Goal: Task Accomplishment & Management: Use online tool/utility

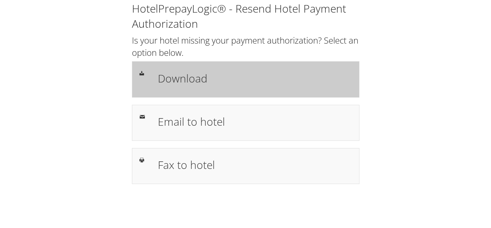
click at [183, 82] on h1 "Download" at bounding box center [255, 78] width 194 height 16
click at [201, 78] on h1 "Download" at bounding box center [255, 78] width 194 height 16
click at [184, 82] on h1 "Download" at bounding box center [255, 78] width 194 height 16
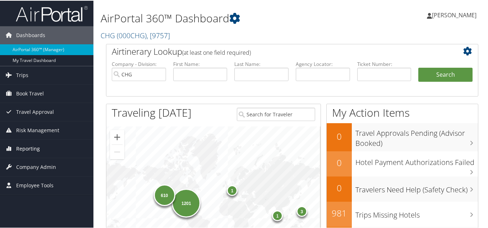
drag, startPoint x: 26, startPoint y: 145, endPoint x: 38, endPoint y: 146, distance: 11.6
click at [26, 145] on span "Reporting" at bounding box center [28, 148] width 24 height 18
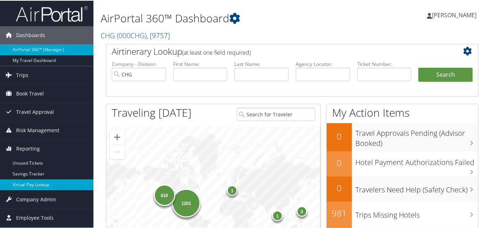
click at [24, 184] on link "Virtual Pay Lookup" at bounding box center [46, 183] width 93 height 11
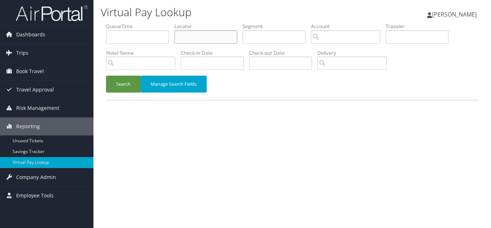
click at [210, 39] on input "text" at bounding box center [205, 36] width 63 height 13
paste input "CMONKQ"
type input "CMONKQ"
click at [106, 76] on button "Search" at bounding box center [123, 84] width 35 height 17
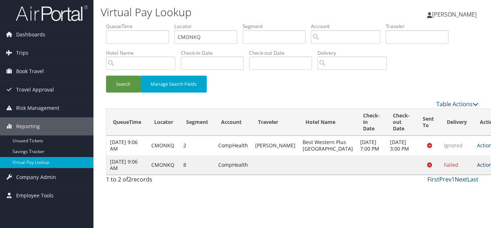
click at [491, 167] on icon at bounding box center [497, 164] width 5 height 5
click at [449, 204] on link "Logs" at bounding box center [447, 207] width 45 height 12
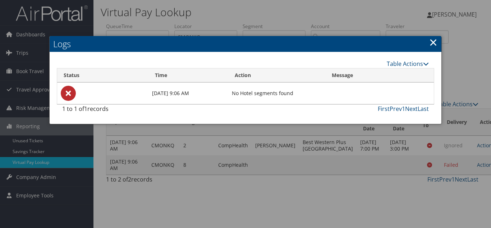
click at [433, 41] on link "×" at bounding box center [433, 42] width 8 height 14
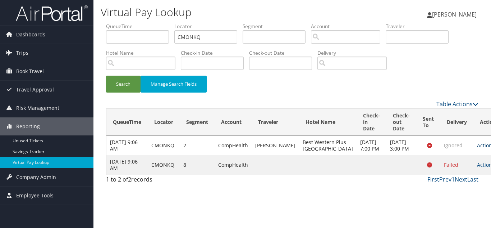
click at [491, 148] on icon at bounding box center [497, 145] width 5 height 5
click at [454, 179] on link "Logs" at bounding box center [447, 178] width 45 height 12
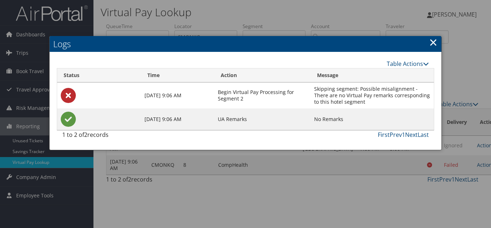
click at [434, 44] on link "×" at bounding box center [433, 42] width 8 height 14
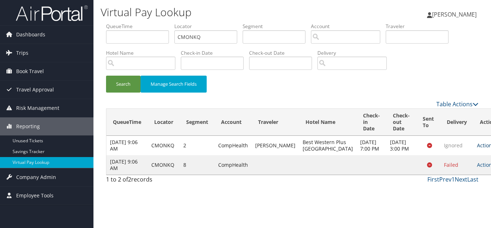
click at [491, 148] on icon at bounding box center [497, 145] width 5 height 5
click at [456, 191] on link "View Itinerary" at bounding box center [447, 190] width 45 height 12
click at [491, 167] on icon at bounding box center [497, 164] width 5 height 5
click at [448, 196] on link "Resend" at bounding box center [447, 194] width 45 height 12
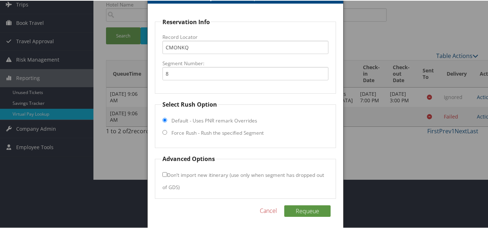
scroll to position [52, 0]
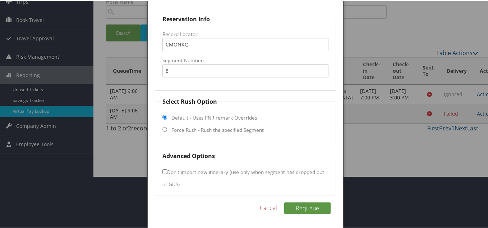
click at [163, 130] on input "Force Rush - Rush the specified Segment" at bounding box center [165, 128] width 5 height 5
radio input "true"
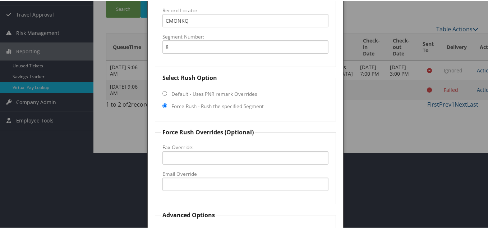
scroll to position [88, 0]
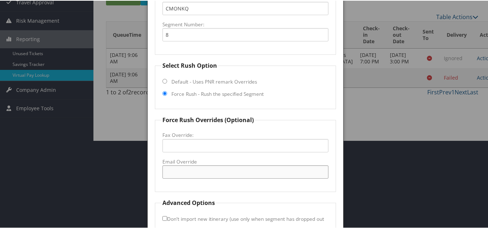
click at [197, 172] on input "Email Override" at bounding box center [246, 170] width 166 height 13
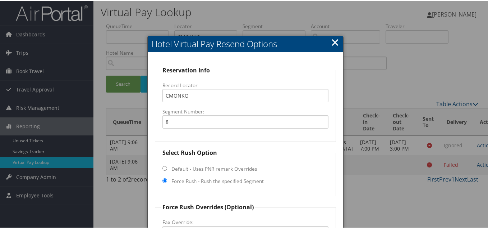
scroll to position [0, 0]
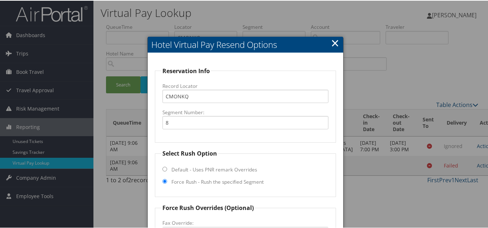
click at [335, 41] on link "×" at bounding box center [335, 42] width 8 height 14
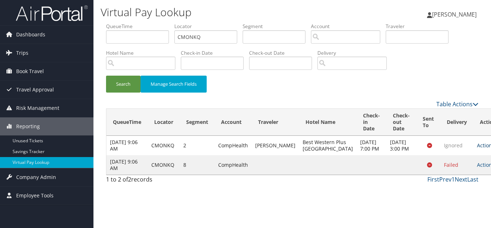
click at [477, 148] on link "Actions" at bounding box center [488, 145] width 23 height 7
click at [378, 89] on div "Search Manage Search Fields" at bounding box center [292, 88] width 383 height 24
click at [290, 92] on div "Search Manage Search Fields" at bounding box center [292, 88] width 383 height 24
click at [491, 148] on icon at bounding box center [497, 145] width 5 height 5
click at [449, 180] on link "Logs" at bounding box center [447, 178] width 45 height 12
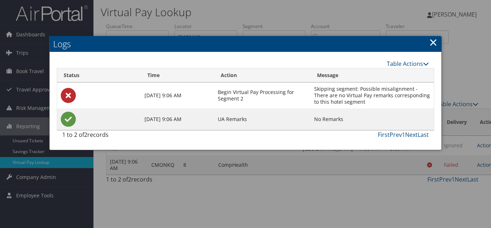
click at [433, 45] on link "×" at bounding box center [433, 42] width 8 height 14
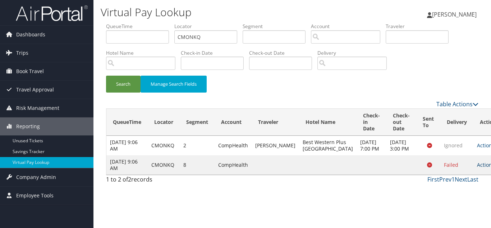
click at [477, 168] on link "Actions" at bounding box center [488, 164] width 23 height 7
click at [443, 204] on link "Logs" at bounding box center [447, 207] width 45 height 12
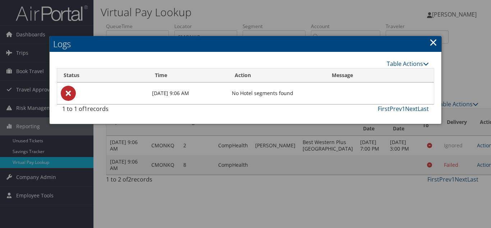
click at [433, 42] on link "×" at bounding box center [433, 42] width 8 height 14
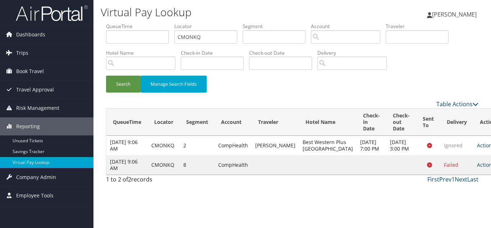
click at [290, 87] on div "Search Manage Search Fields" at bounding box center [292, 88] width 383 height 24
click at [491, 167] on icon at bounding box center [497, 164] width 5 height 5
click at [445, 197] on link "Resend" at bounding box center [447, 194] width 45 height 12
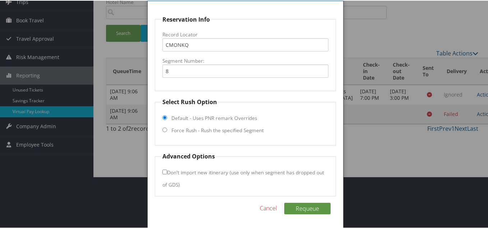
scroll to position [52, 0]
click at [164, 129] on input "Force Rush - Rush the specified Segment" at bounding box center [165, 128] width 5 height 5
radio input "true"
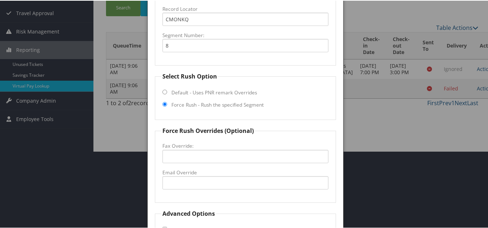
scroll to position [88, 0]
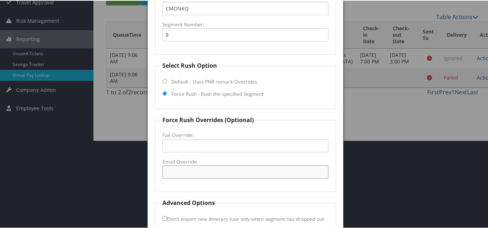
click at [184, 169] on input "Email Override" at bounding box center [246, 170] width 166 height 13
click at [206, 173] on input "reservations@" at bounding box center [246, 170] width 166 height 13
click at [222, 172] on input "reservations@montereyca.com" at bounding box center [246, 170] width 166 height 13
type input "reservations@montereyinnca.com"
click at [260, 184] on fieldset "Force Rush Overrides (Optional) Fax Override: Email Override reservations@monte…" at bounding box center [245, 153] width 181 height 76
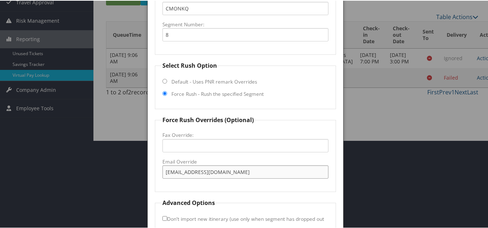
drag, startPoint x: 150, startPoint y: 170, endPoint x: 116, endPoint y: 169, distance: 34.2
click at [116, 140] on body "Menu Dashboards ► AirPortal 360™ (Manager) My Travel Dashboard Trips ► Airtiner…" at bounding box center [245, 26] width 491 height 228
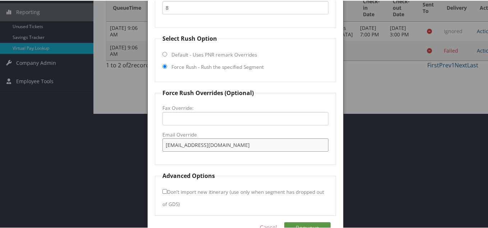
scroll to position [134, 0]
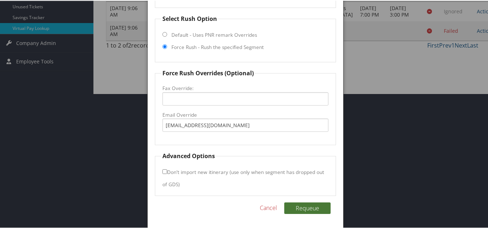
click at [303, 208] on button "Requeue" at bounding box center [307, 207] width 46 height 12
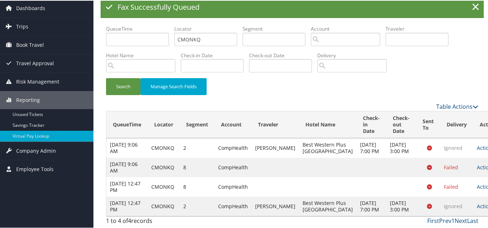
scroll to position [66, 0]
drag, startPoint x: 265, startPoint y: 52, endPoint x: 269, endPoint y: 51, distance: 4.3
click at [265, 77] on div "Search Manage Search Fields" at bounding box center [292, 89] width 383 height 24
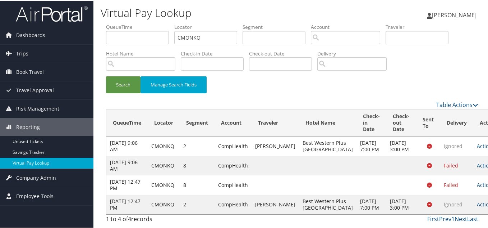
click at [477, 200] on link "Actions" at bounding box center [488, 203] width 23 height 7
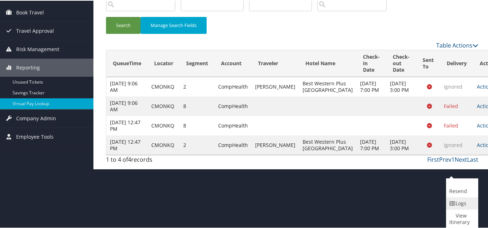
click at [461, 200] on link "Logs" at bounding box center [462, 202] width 30 height 12
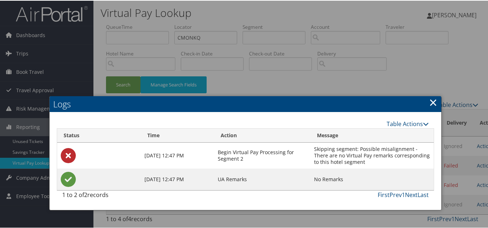
click at [432, 94] on link "×" at bounding box center [433, 101] width 8 height 14
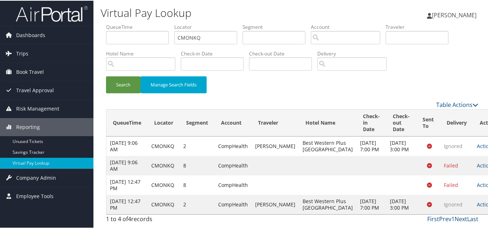
click at [260, 76] on div "Search Manage Search Fields" at bounding box center [292, 88] width 383 height 24
click at [477, 180] on link "Actions" at bounding box center [488, 183] width 23 height 7
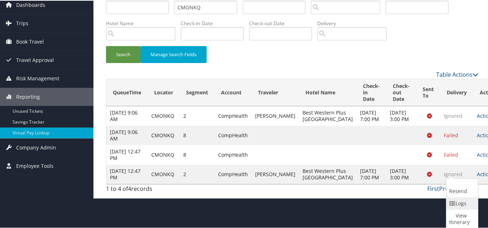
click at [466, 196] on link "Logs" at bounding box center [462, 202] width 30 height 12
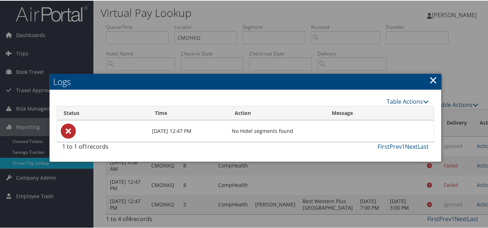
click at [430, 72] on link "×" at bounding box center [433, 79] width 8 height 14
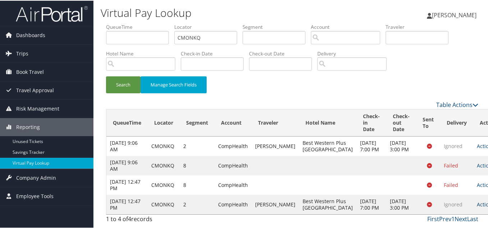
click at [477, 200] on link "Actions" at bounding box center [488, 203] width 23 height 7
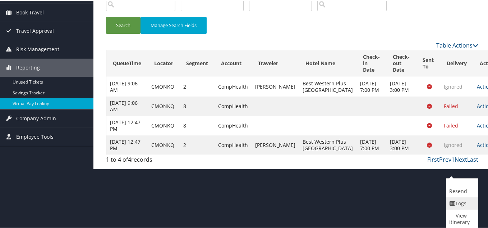
click at [462, 205] on link "Logs" at bounding box center [462, 202] width 30 height 12
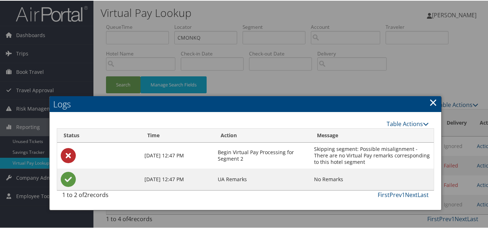
click at [433, 94] on link "×" at bounding box center [433, 101] width 8 height 14
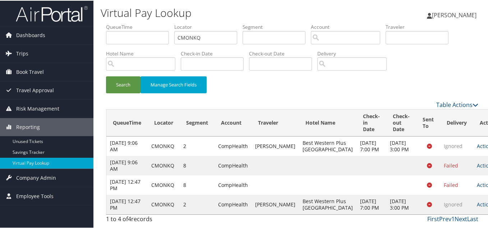
click at [273, 76] on div "Search Manage Search Fields" at bounding box center [292, 88] width 383 height 24
click at [477, 180] on link "Actions" at bounding box center [488, 183] width 23 height 7
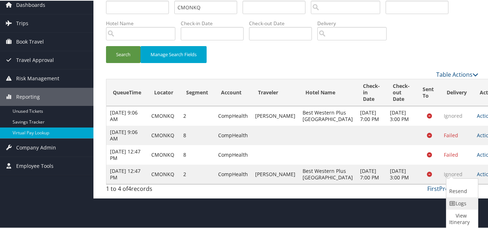
click at [463, 196] on link "Logs" at bounding box center [462, 202] width 30 height 12
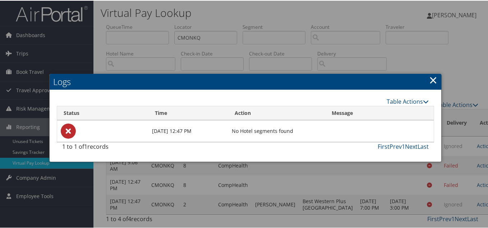
click at [430, 72] on link "×" at bounding box center [433, 79] width 8 height 14
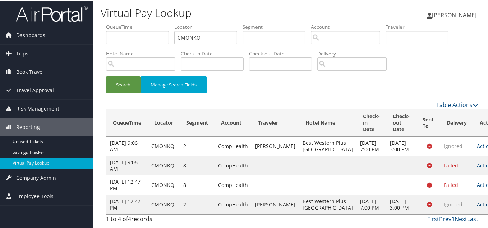
click at [477, 200] on link "Actions" at bounding box center [488, 203] width 23 height 7
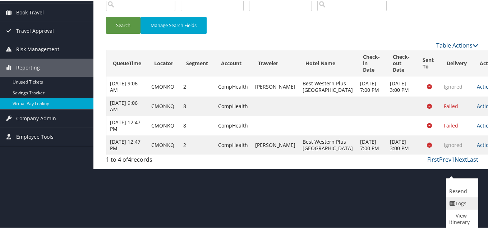
click at [464, 204] on link "Logs" at bounding box center [462, 202] width 30 height 12
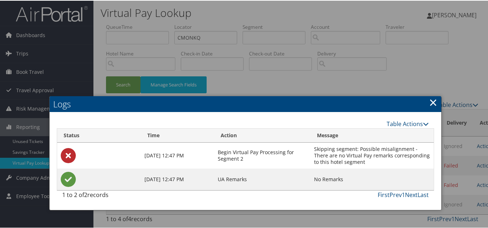
click at [431, 94] on link "×" at bounding box center [433, 101] width 8 height 14
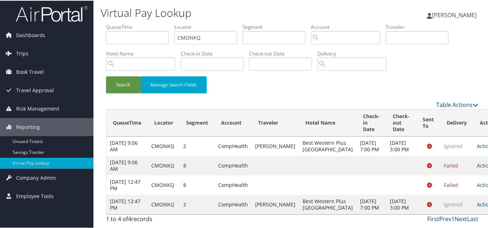
click at [477, 200] on link "Actions" at bounding box center [488, 203] width 23 height 7
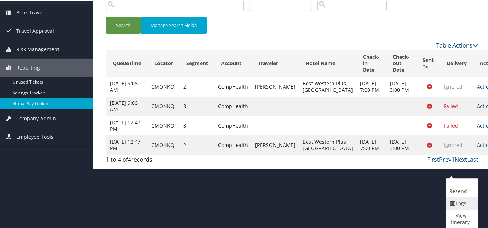
click at [463, 203] on link "Logs" at bounding box center [462, 202] width 30 height 12
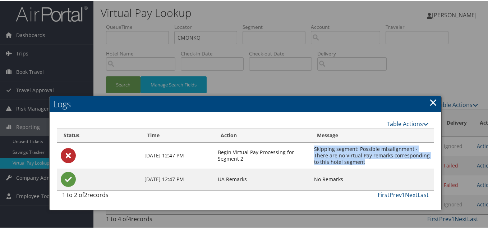
drag, startPoint x: 315, startPoint y: 111, endPoint x: 366, endPoint y: 125, distance: 53.4
click at [366, 142] on td "Skipping segment: Possible misalignment - There are no Virtual Pay remarks corr…" at bounding box center [373, 155] width 124 height 26
copy td "Skipping segment: Possible misalignment - There are no Virtual Pay remarks corr…"
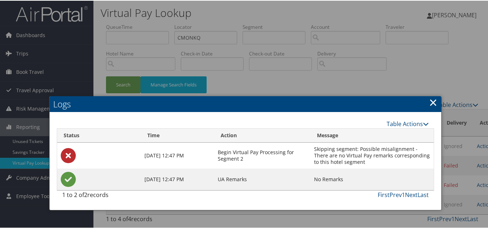
drag, startPoint x: 430, startPoint y: 65, endPoint x: 341, endPoint y: 93, distance: 93.0
click at [430, 94] on link "×" at bounding box center [433, 101] width 8 height 14
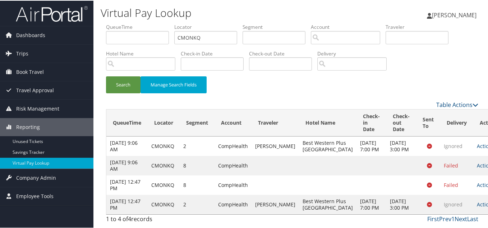
scroll to position [0, 0]
drag, startPoint x: 153, startPoint y: 40, endPoint x: 10, endPoint y: 47, distance: 142.6
click at [10, 47] on div "Dashboards AirPortal 360™ (Manager) My Travel Dashboard Trips Airtinerary® Look…" at bounding box center [245, 114] width 491 height 228
paste input "CCYBL"
type input "CCCYBL"
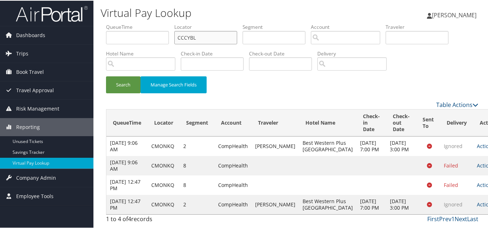
click at [106, 76] on button "Search" at bounding box center [123, 84] width 35 height 17
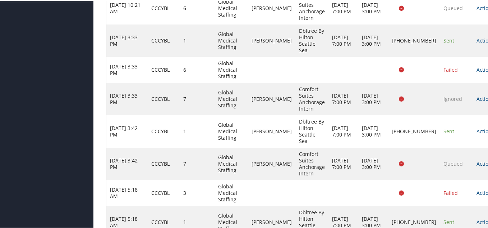
scroll to position [225, 0]
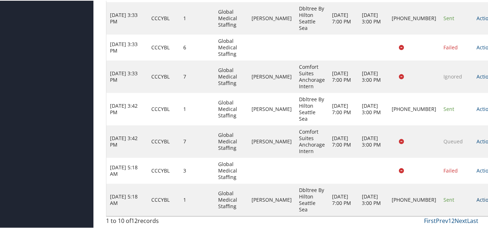
click at [477, 201] on link "Actions" at bounding box center [488, 198] width 23 height 7
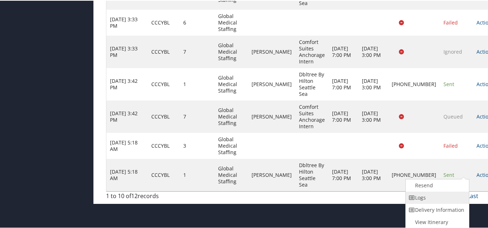
click at [429, 200] on link "Logs" at bounding box center [436, 197] width 61 height 12
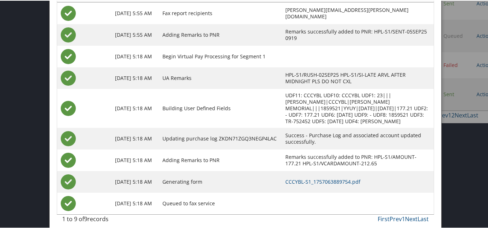
scroll to position [156, 0]
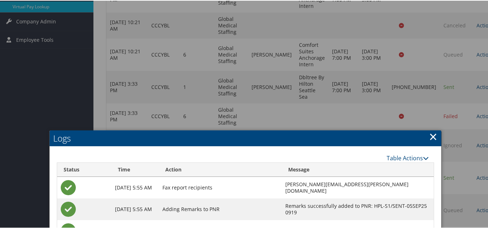
drag, startPoint x: 430, startPoint y: 136, endPoint x: 417, endPoint y: 136, distance: 12.9
click at [430, 136] on link "×" at bounding box center [433, 135] width 8 height 14
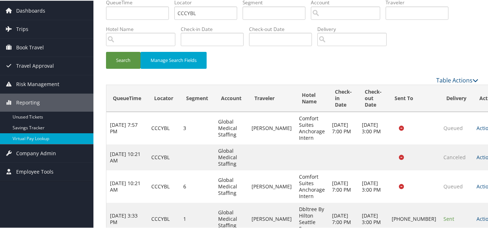
scroll to position [0, 0]
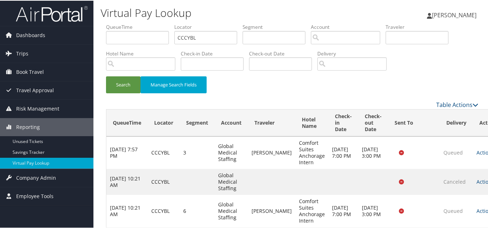
click at [336, 88] on div "Search Manage Search Fields" at bounding box center [292, 88] width 383 height 24
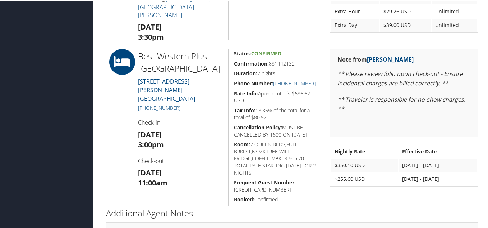
scroll to position [288, 0]
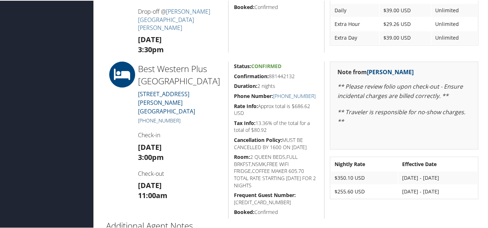
drag, startPoint x: 180, startPoint y: 109, endPoint x: 145, endPoint y: 112, distance: 35.0
click at [145, 116] on h5 "+1 (831) 373-5345" at bounding box center [180, 119] width 85 height 7
copy link "(831) 373-5345"
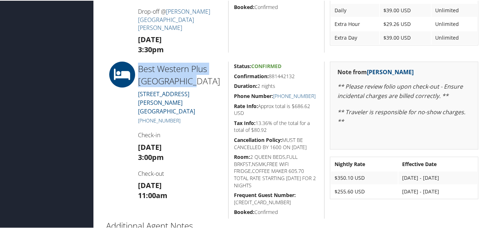
drag, startPoint x: 139, startPoint y: 68, endPoint x: 188, endPoint y: 79, distance: 50.2
click at [188, 79] on h2 "Best Western Plus Monterey Inn" at bounding box center [180, 74] width 85 height 24
copy h2 "Best Western Plus Monterey Inn"
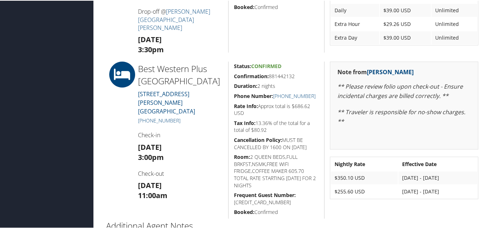
drag, startPoint x: 296, startPoint y: 76, endPoint x: 271, endPoint y: 77, distance: 25.2
click at [271, 77] on h5 "Confirmation: 881442132" at bounding box center [276, 75] width 85 height 7
click at [284, 82] on h5 "Duration: 2 nights" at bounding box center [276, 85] width 85 height 7
drag, startPoint x: 294, startPoint y: 76, endPoint x: 270, endPoint y: 76, distance: 24.1
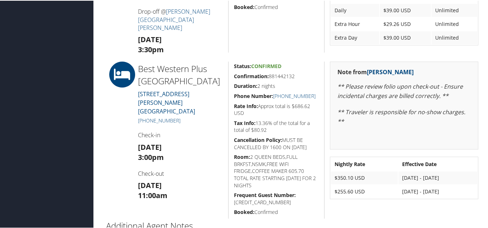
click at [270, 76] on h5 "Confirmation: 881442132" at bounding box center [276, 75] width 85 height 7
click at [298, 82] on h5 "Duration: 2 nights" at bounding box center [276, 85] width 85 height 7
drag, startPoint x: 296, startPoint y: 76, endPoint x: 271, endPoint y: 75, distance: 25.2
click at [271, 75] on h5 "Confirmation: 881442132" at bounding box center [276, 75] width 85 height 7
click at [286, 83] on h5 "Duration: 2 nights" at bounding box center [276, 85] width 85 height 7
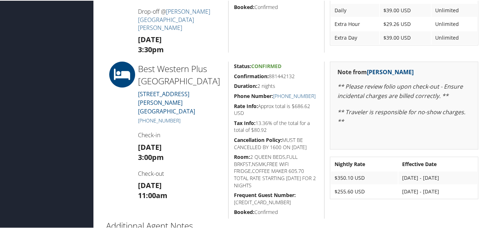
drag, startPoint x: 296, startPoint y: 75, endPoint x: 269, endPoint y: 74, distance: 26.6
click at [269, 74] on h5 "Confirmation: 881442132" at bounding box center [276, 75] width 85 height 7
click at [298, 82] on h5 "Duration: 2 nights" at bounding box center [276, 85] width 85 height 7
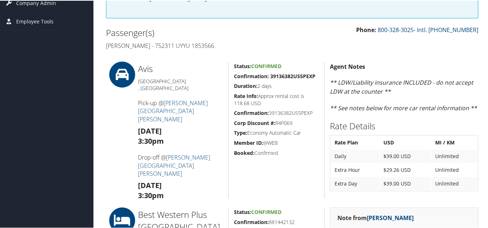
scroll to position [106, 0]
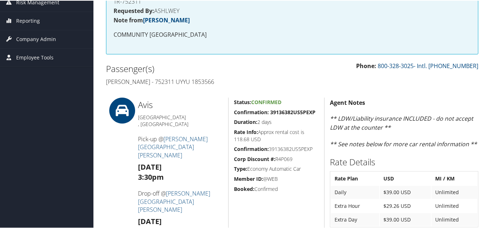
click at [229, 83] on h4 "Tam Le - 752311 UYYU 1853566" at bounding box center [196, 81] width 181 height 8
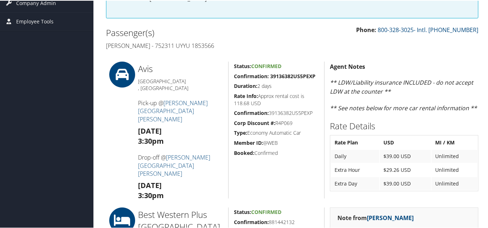
scroll to position [216, 0]
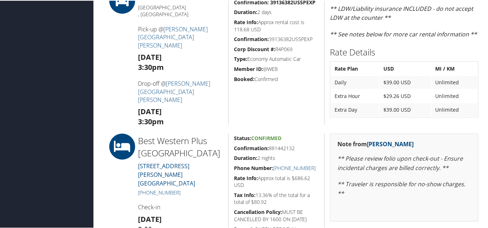
click at [241, 110] on div "Status: Confirmed Confirmation: 39136382US5PEXP Duration: 2 days Rate Info: App…" at bounding box center [276, 55] width 96 height 137
